Goal: Transaction & Acquisition: Purchase product/service

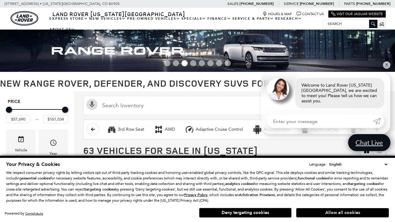
click at [342, 213] on button "Allow all cookies" at bounding box center [342, 212] width 93 height 9
